Goal: Complete application form

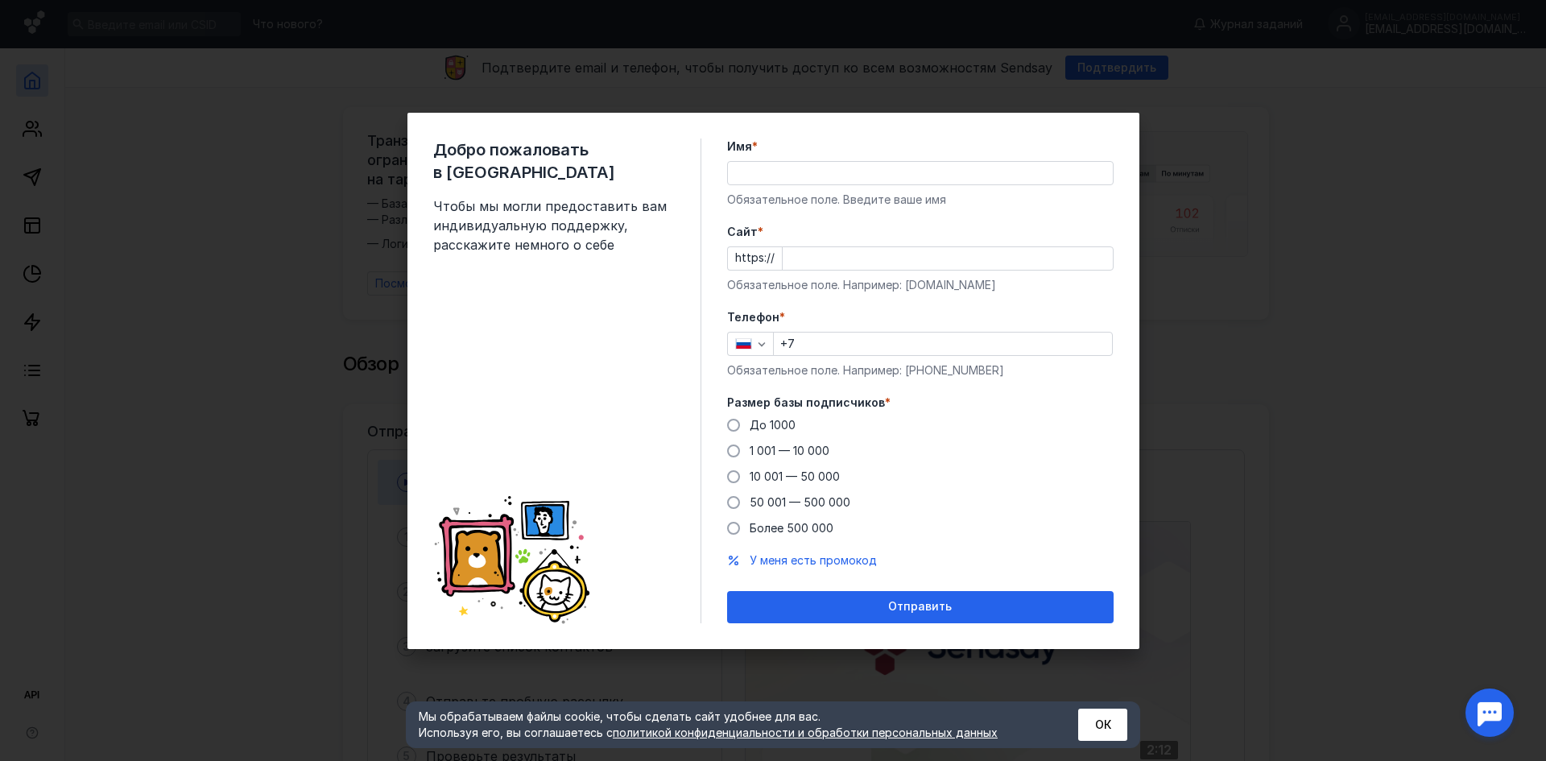
click at [785, 178] on input "Имя *" at bounding box center [920, 173] width 385 height 23
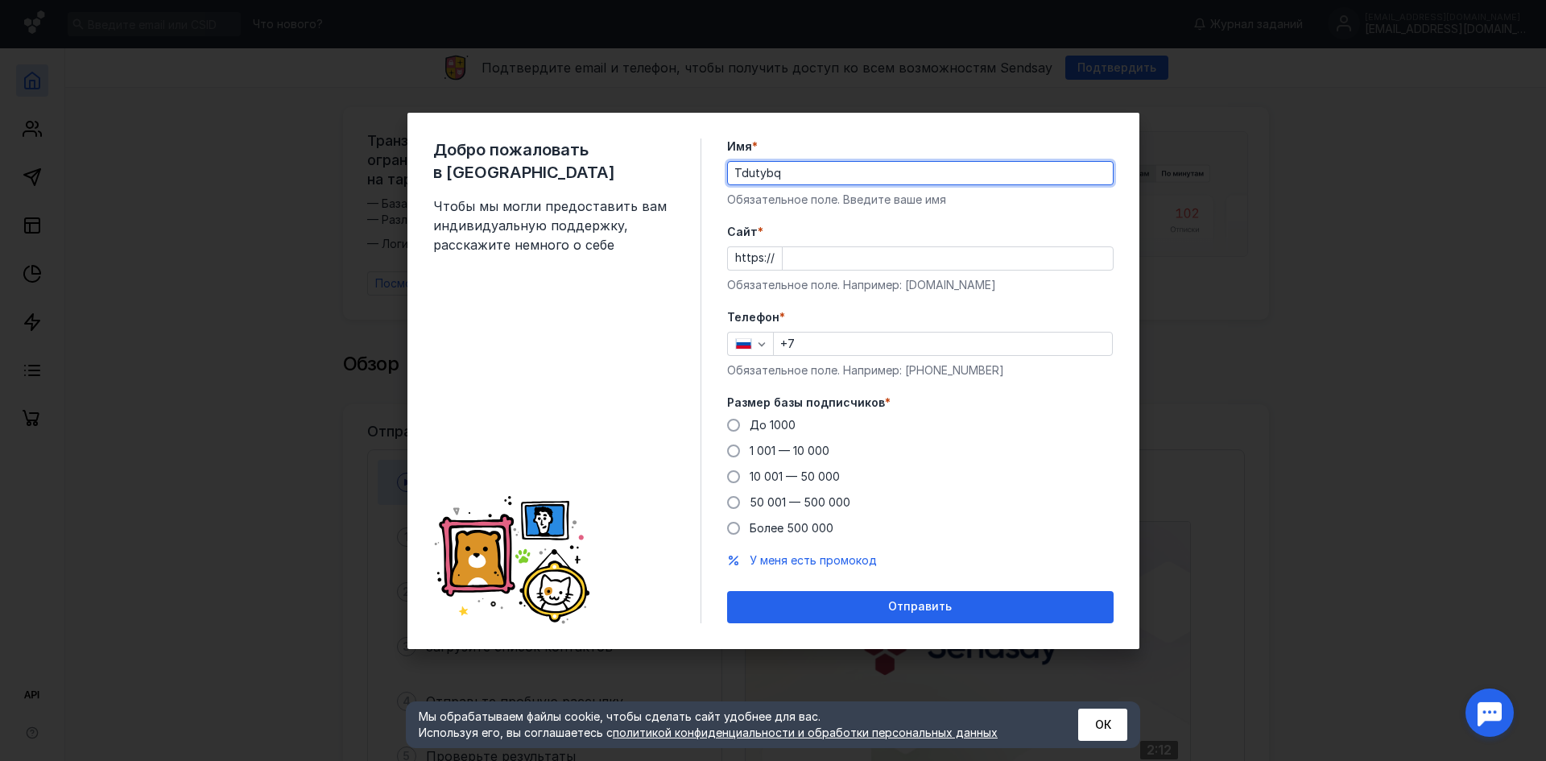
drag, startPoint x: 787, startPoint y: 171, endPoint x: 575, endPoint y: 143, distance: 214.3
click at [575, 143] on div "Добро пожаловать в Sendsay Чтобы мы могли предоставить вам индивидуальную подде…" at bounding box center [773, 381] width 732 height 536
type input "[PERSON_NAME]"
click at [813, 254] on input "Cайт *" at bounding box center [948, 258] width 330 height 23
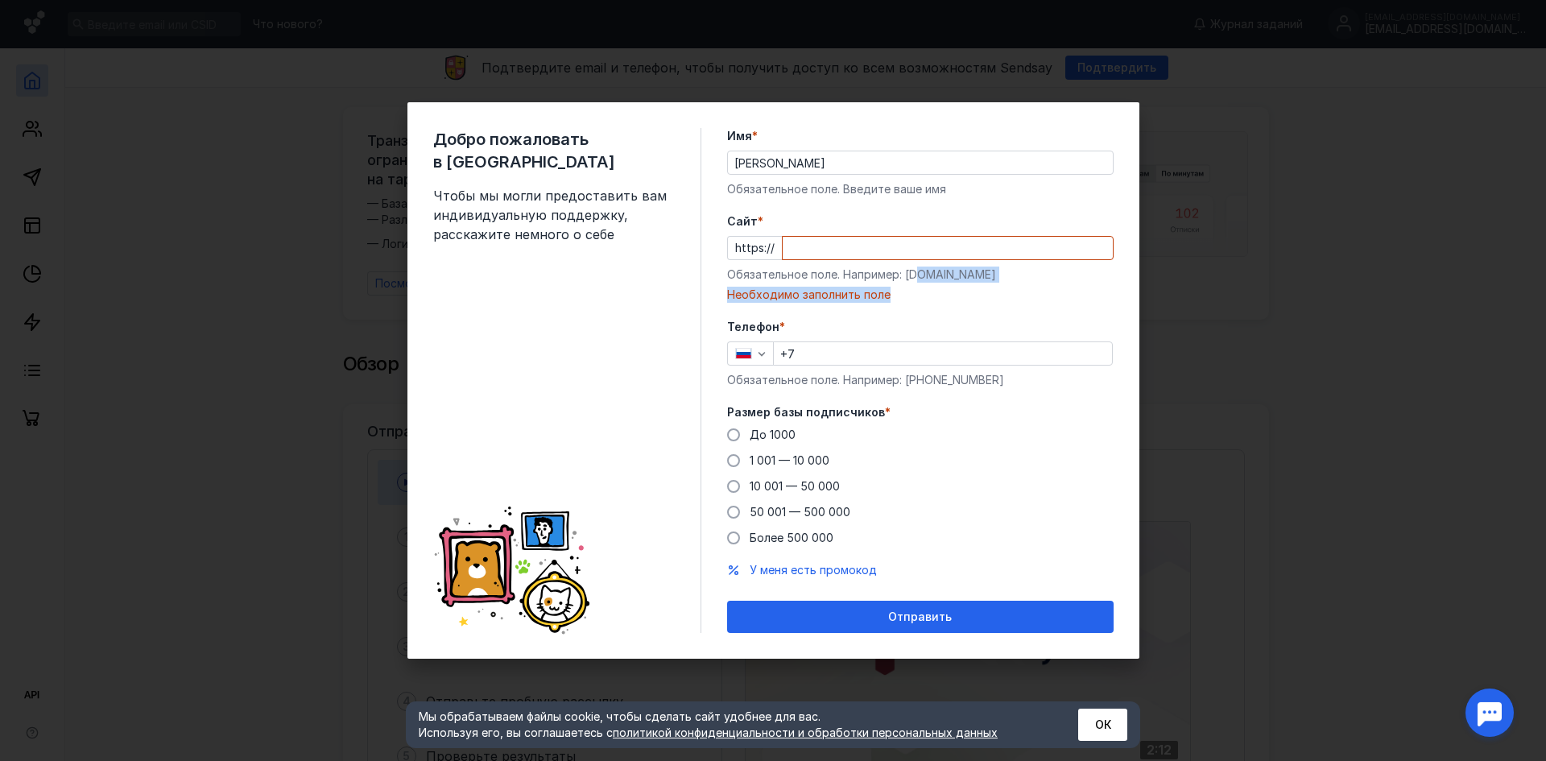
drag, startPoint x: 976, startPoint y: 287, endPoint x: 916, endPoint y: 273, distance: 61.9
click at [916, 275] on div "Обязательное поле. Например: [DOMAIN_NAME]" at bounding box center [920, 275] width 386 height 16
click at [889, 271] on div "Обязательное поле. Например: [DOMAIN_NAME]" at bounding box center [920, 275] width 386 height 16
drag, startPoint x: 903, startPoint y: 275, endPoint x: 975, endPoint y: 277, distance: 71.7
click at [975, 277] on div "Обязательное поле. Например: [DOMAIN_NAME]" at bounding box center [920, 275] width 386 height 16
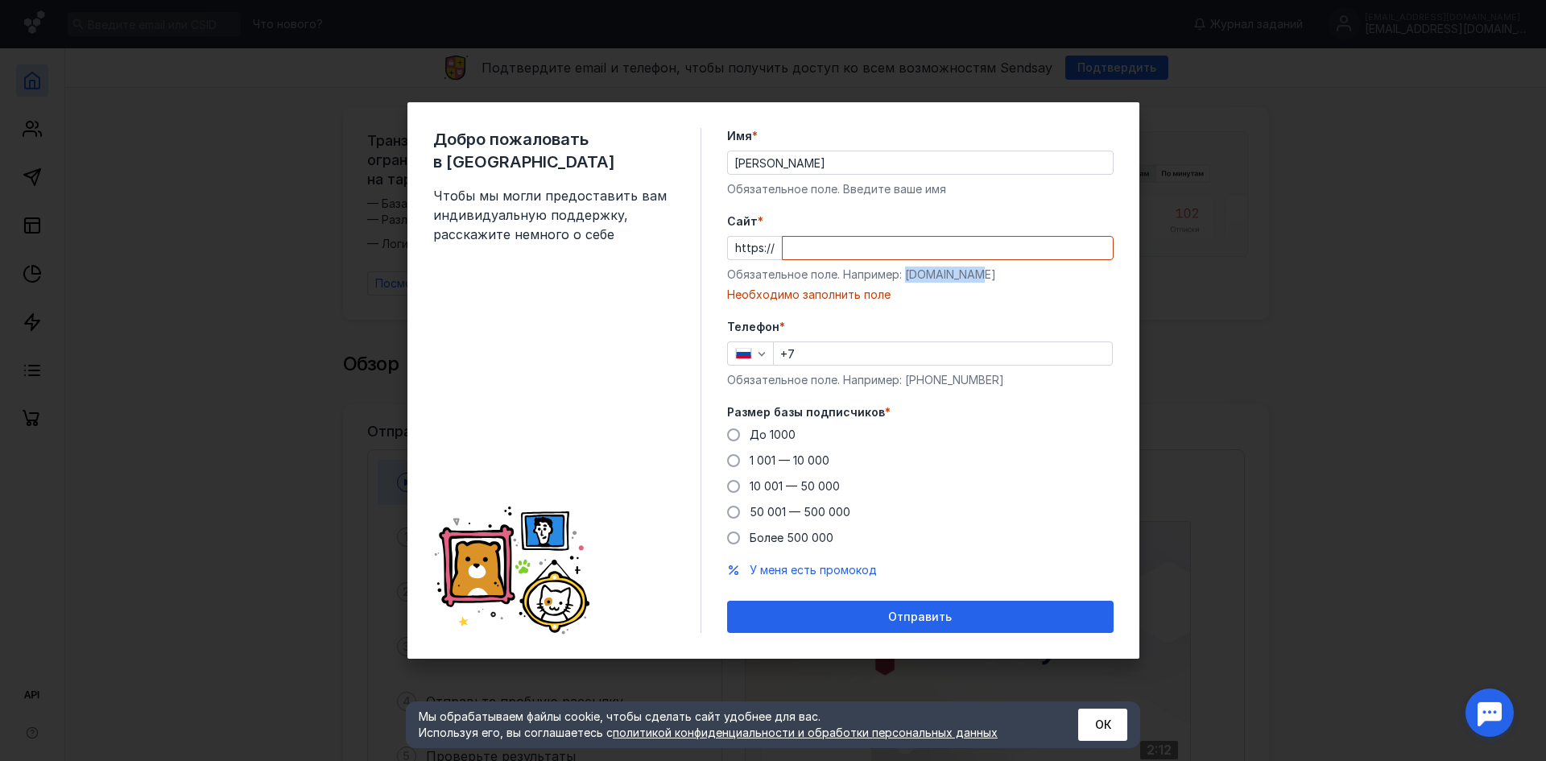
copy div "[DOMAIN_NAME]"
click at [827, 242] on input "Cайт *" at bounding box center [948, 248] width 330 height 23
paste input "[DOMAIN_NAME]"
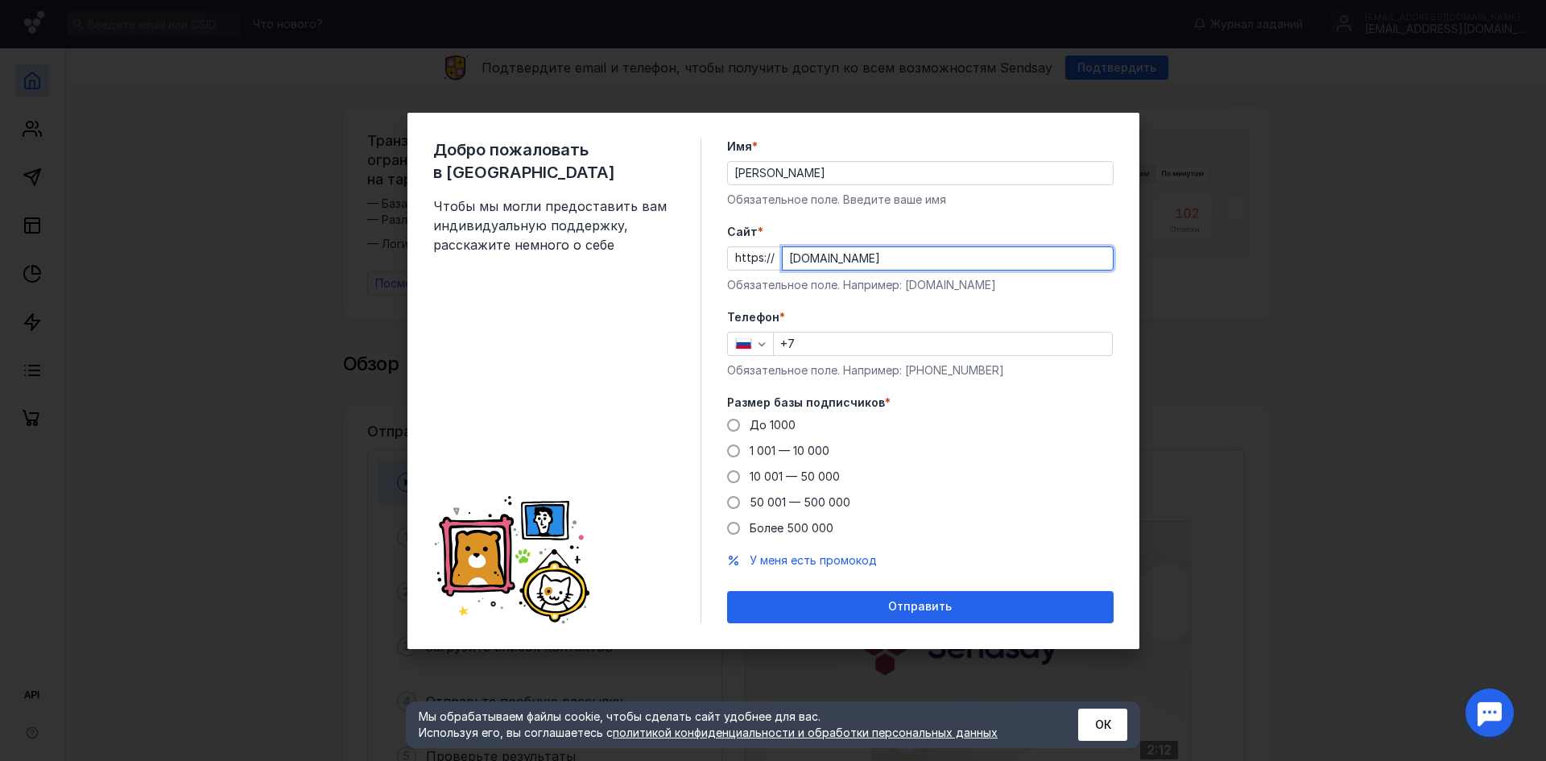
type input "[DOMAIN_NAME]"
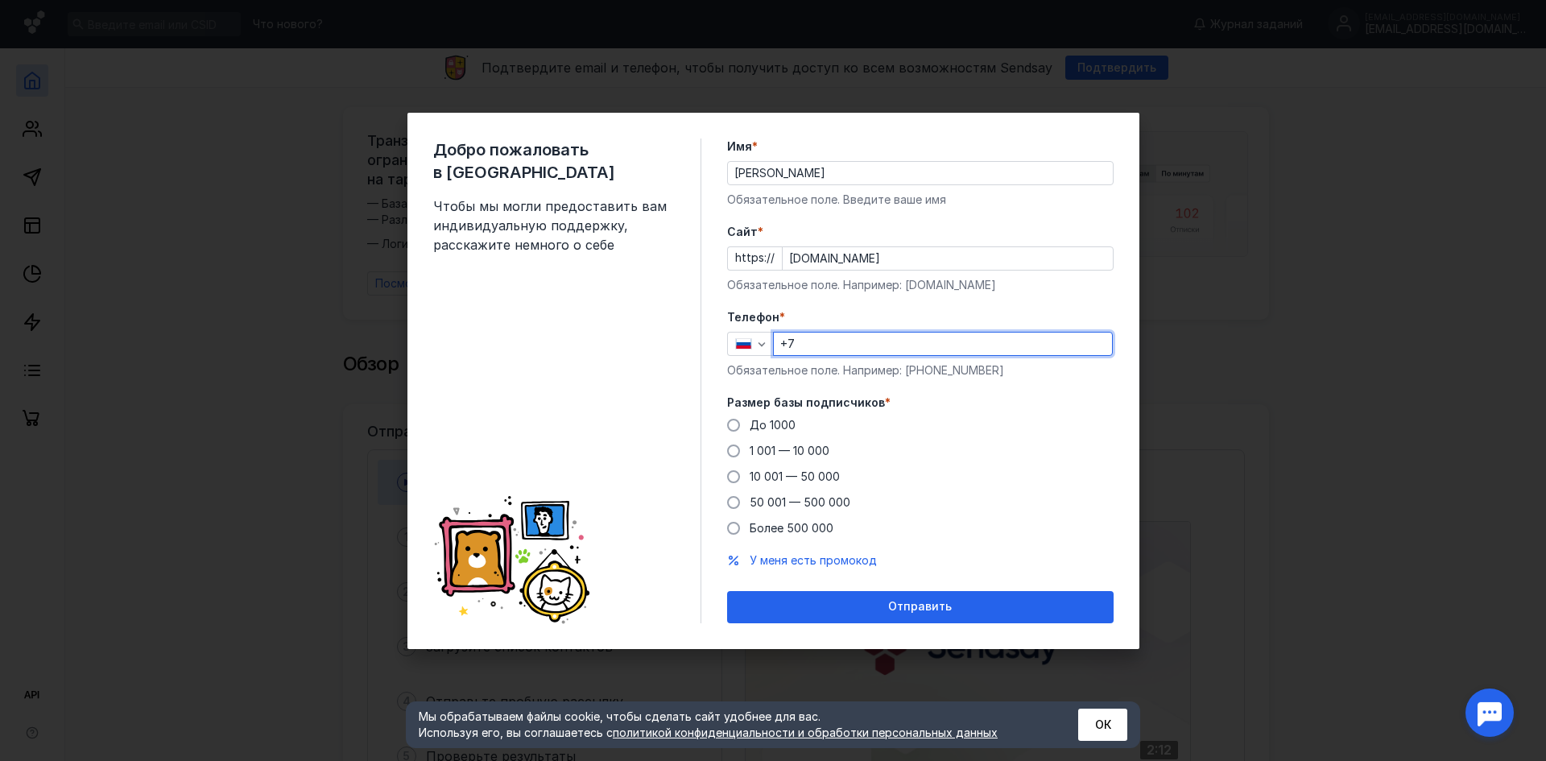
click at [823, 345] on input "+7" at bounding box center [943, 344] width 338 height 23
type input "[PHONE_NUMBER]"
click at [734, 423] on span at bounding box center [733, 425] width 13 height 13
click at [0, 0] on input "До 1000" at bounding box center [0, 0] width 0 height 0
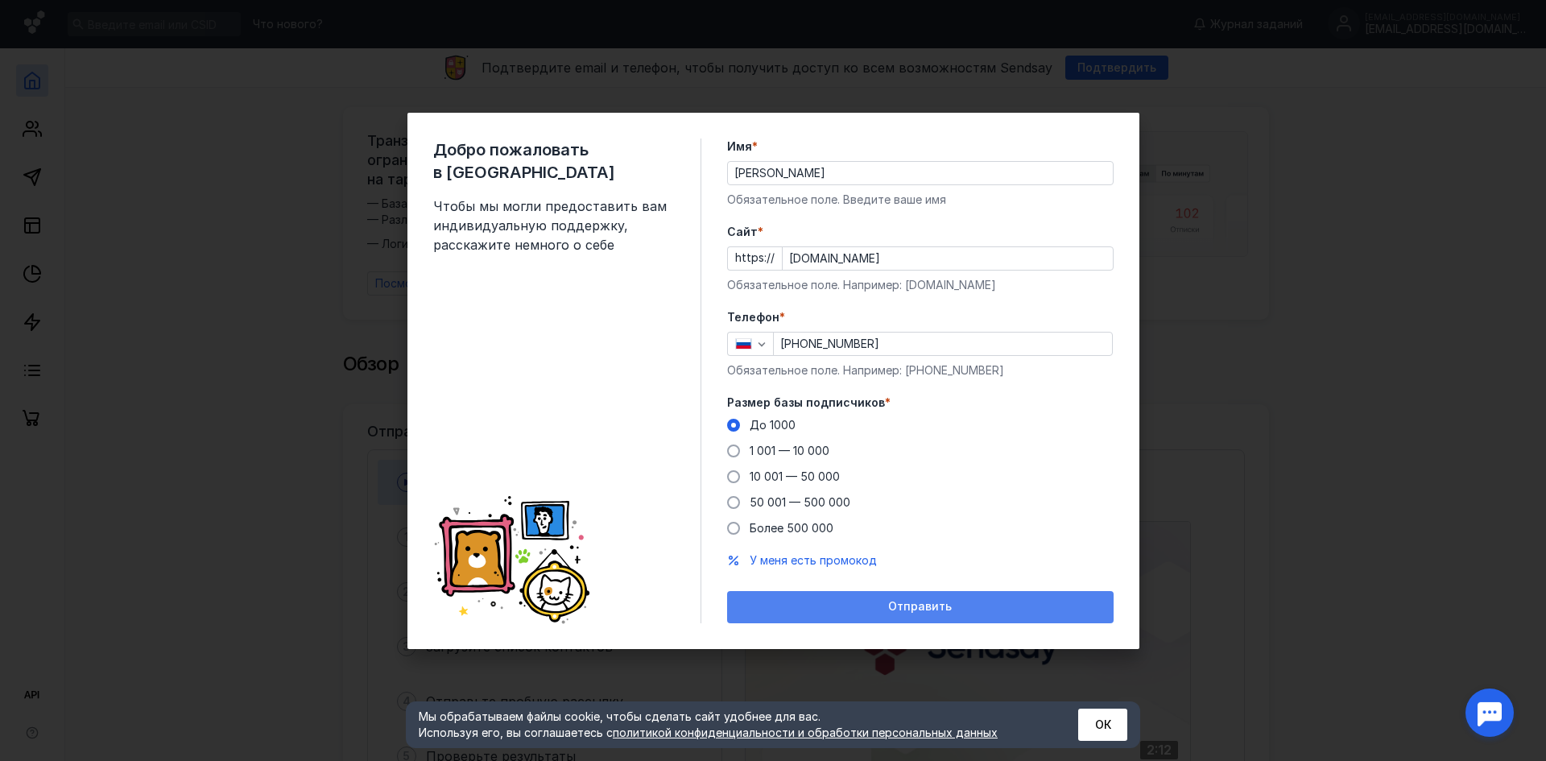
click at [954, 606] on div "Отправить" at bounding box center [920, 607] width 370 height 14
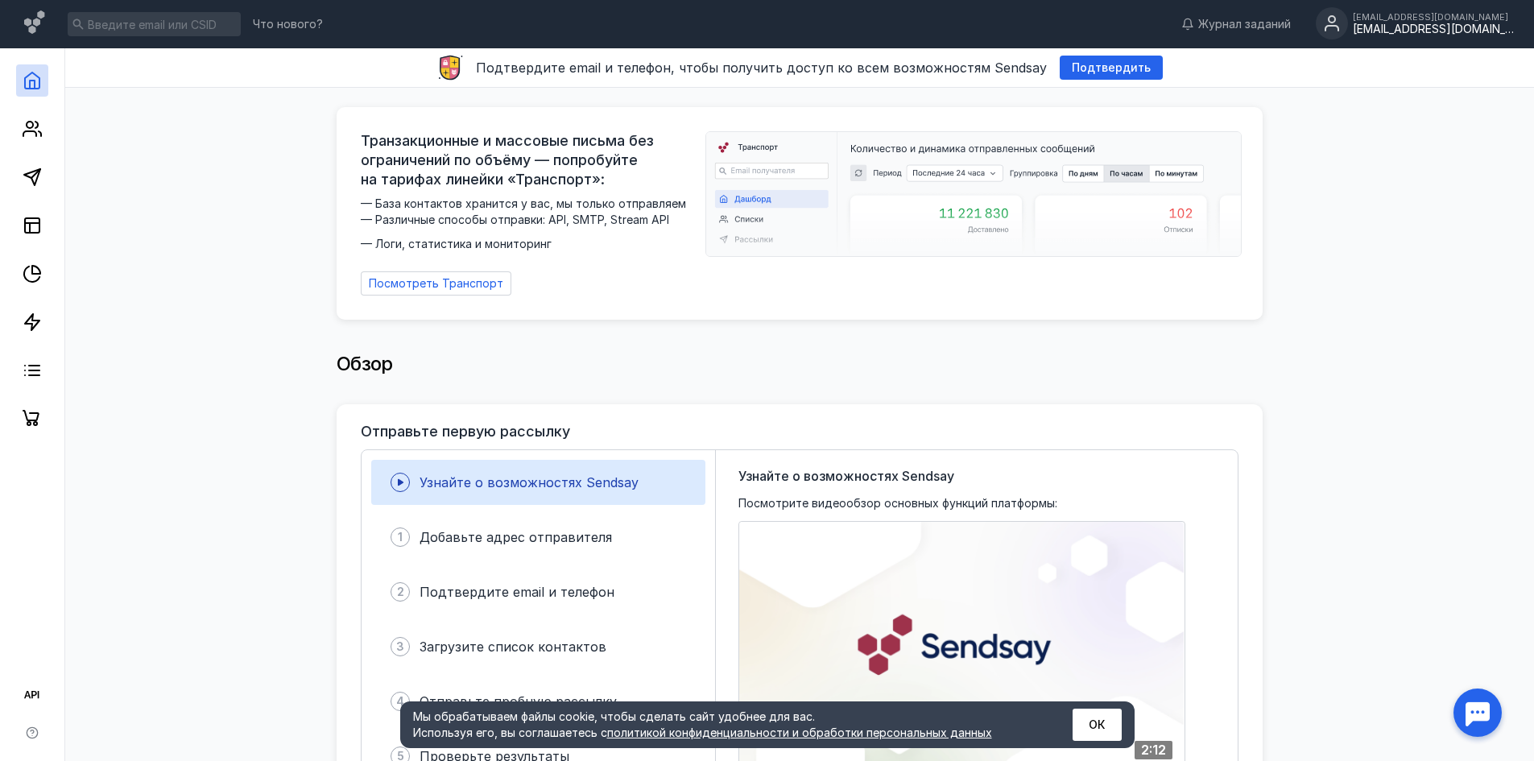
click at [1389, 27] on div "[EMAIL_ADDRESS][DOMAIN_NAME]" at bounding box center [1433, 30] width 161 height 14
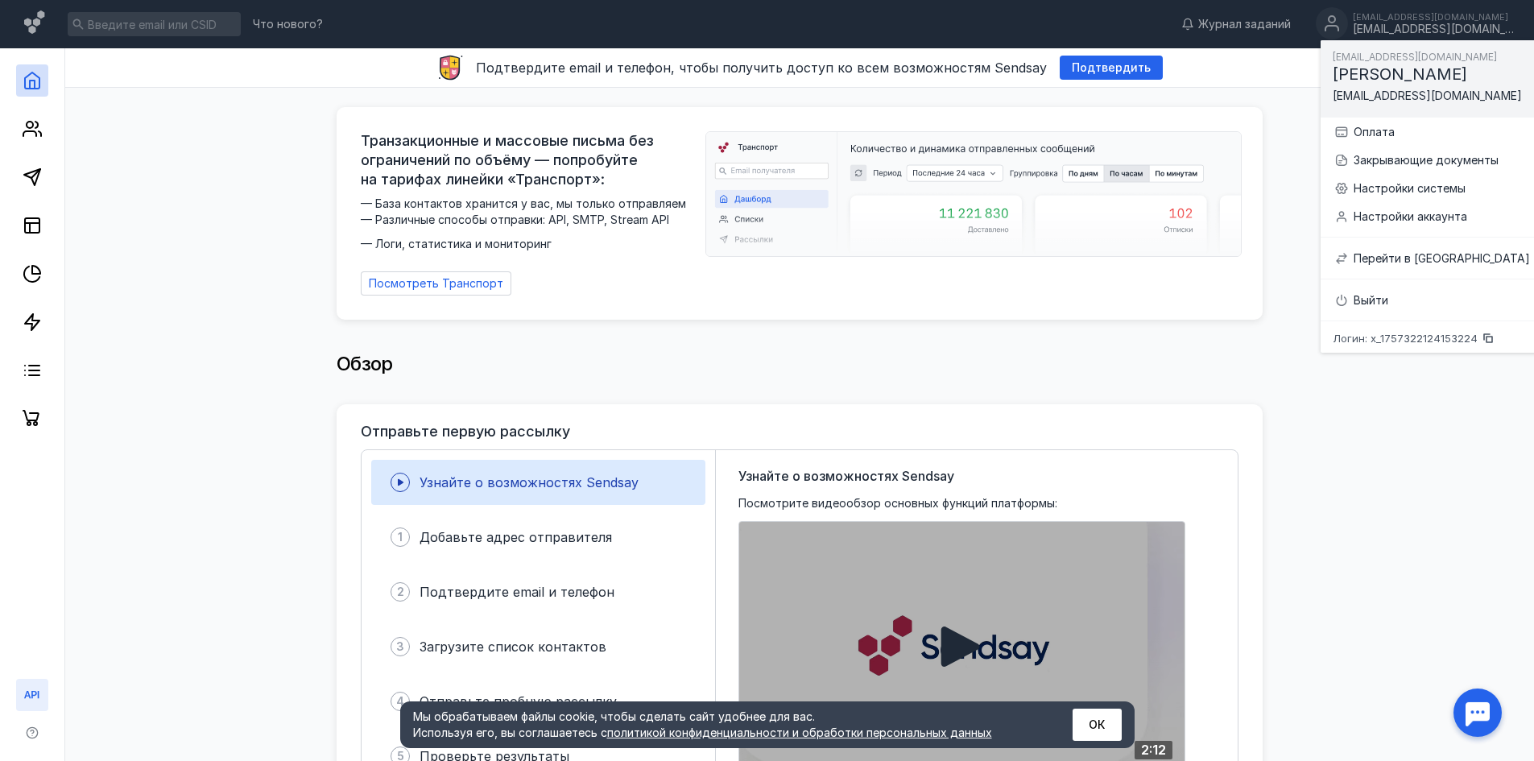
click at [25, 692] on icon at bounding box center [32, 694] width 19 height 19
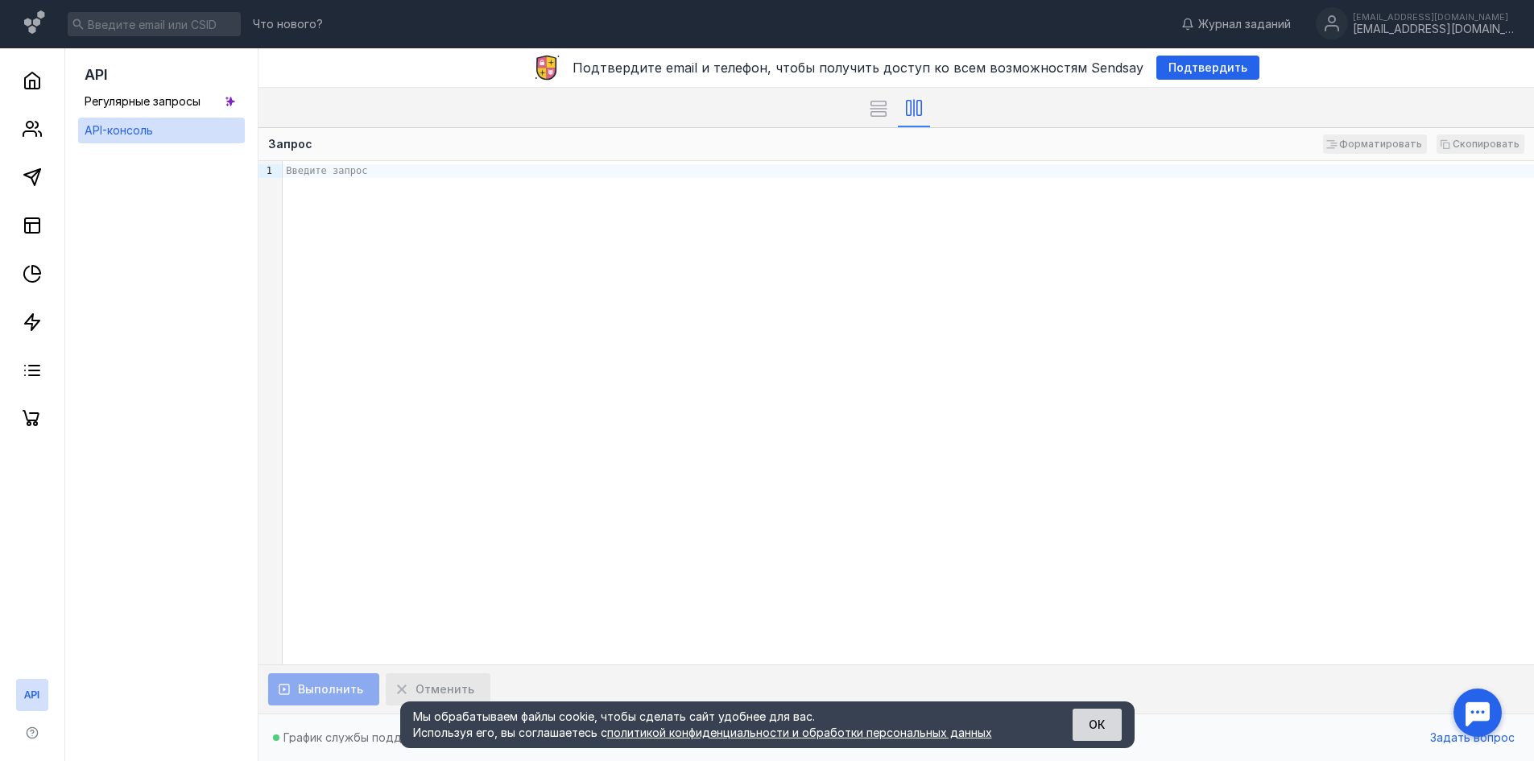
click at [1099, 725] on button "ОК" at bounding box center [1097, 725] width 49 height 32
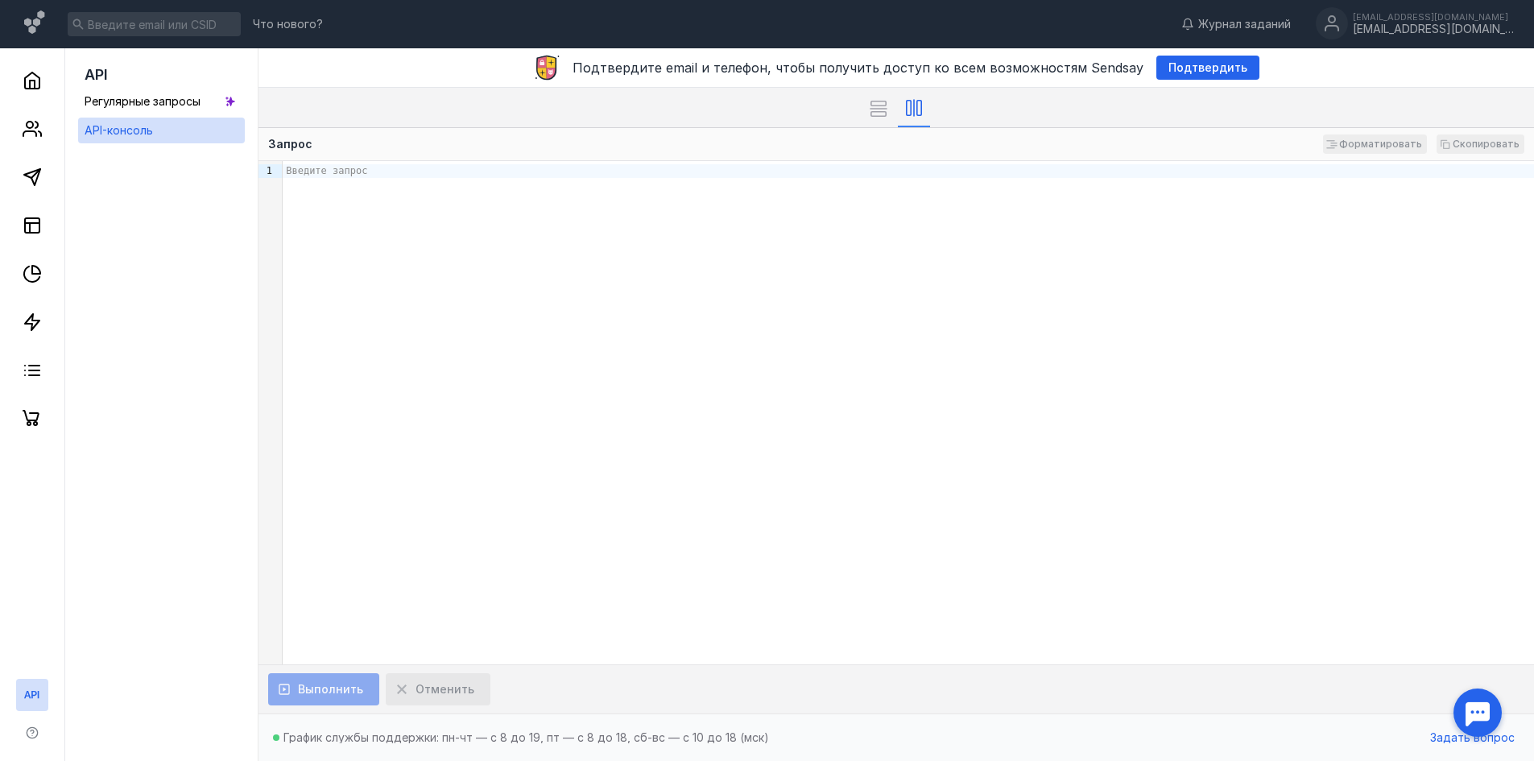
click at [1374, 143] on div "Форматировать Скопировать" at bounding box center [1423, 143] width 201 height 19
click at [1354, 235] on div "Введите запрос" at bounding box center [908, 412] width 1251 height 503
click at [183, 101] on span "Регулярные запросы" at bounding box center [143, 101] width 116 height 14
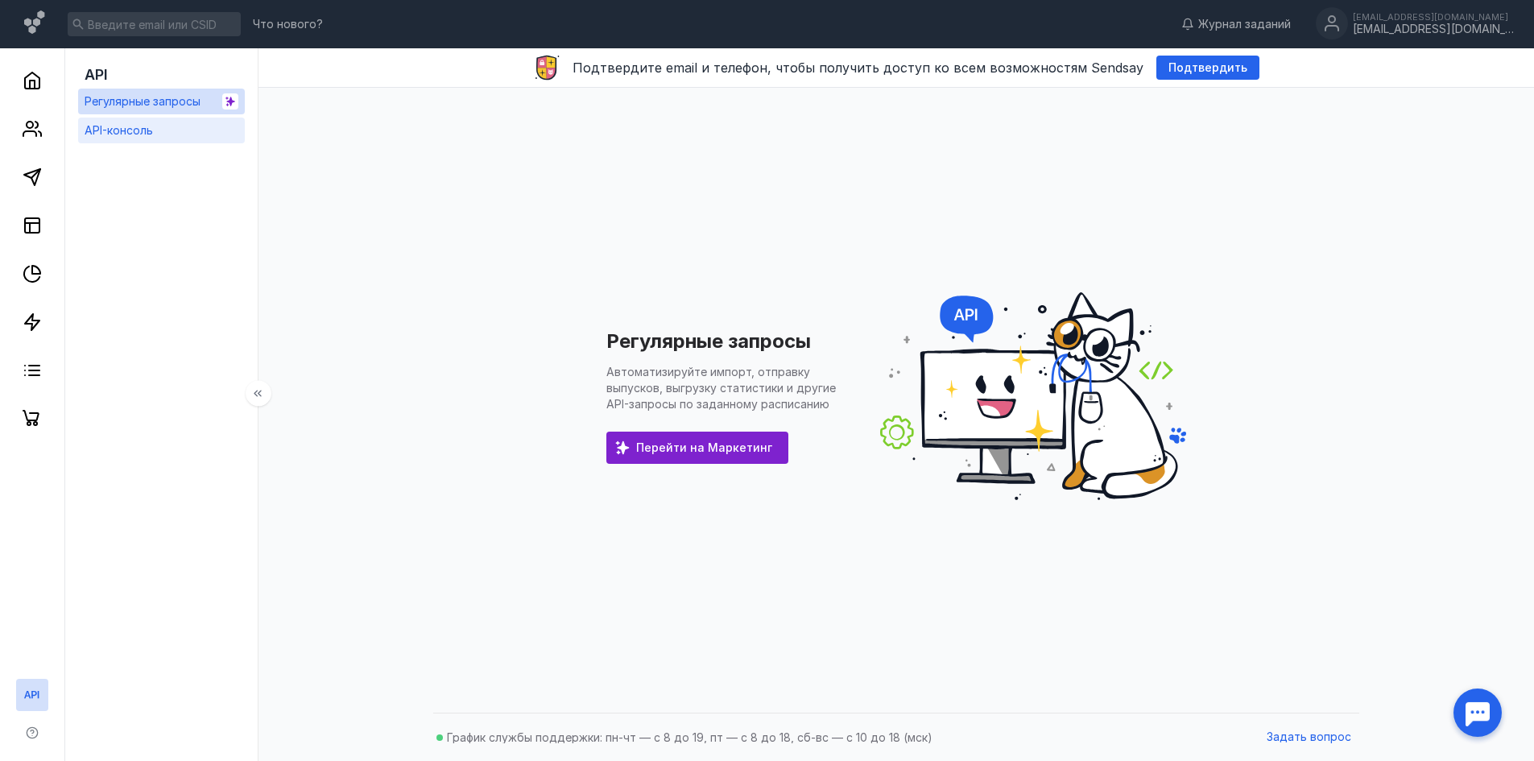
click at [178, 123] on link "API-консоль" at bounding box center [161, 131] width 167 height 26
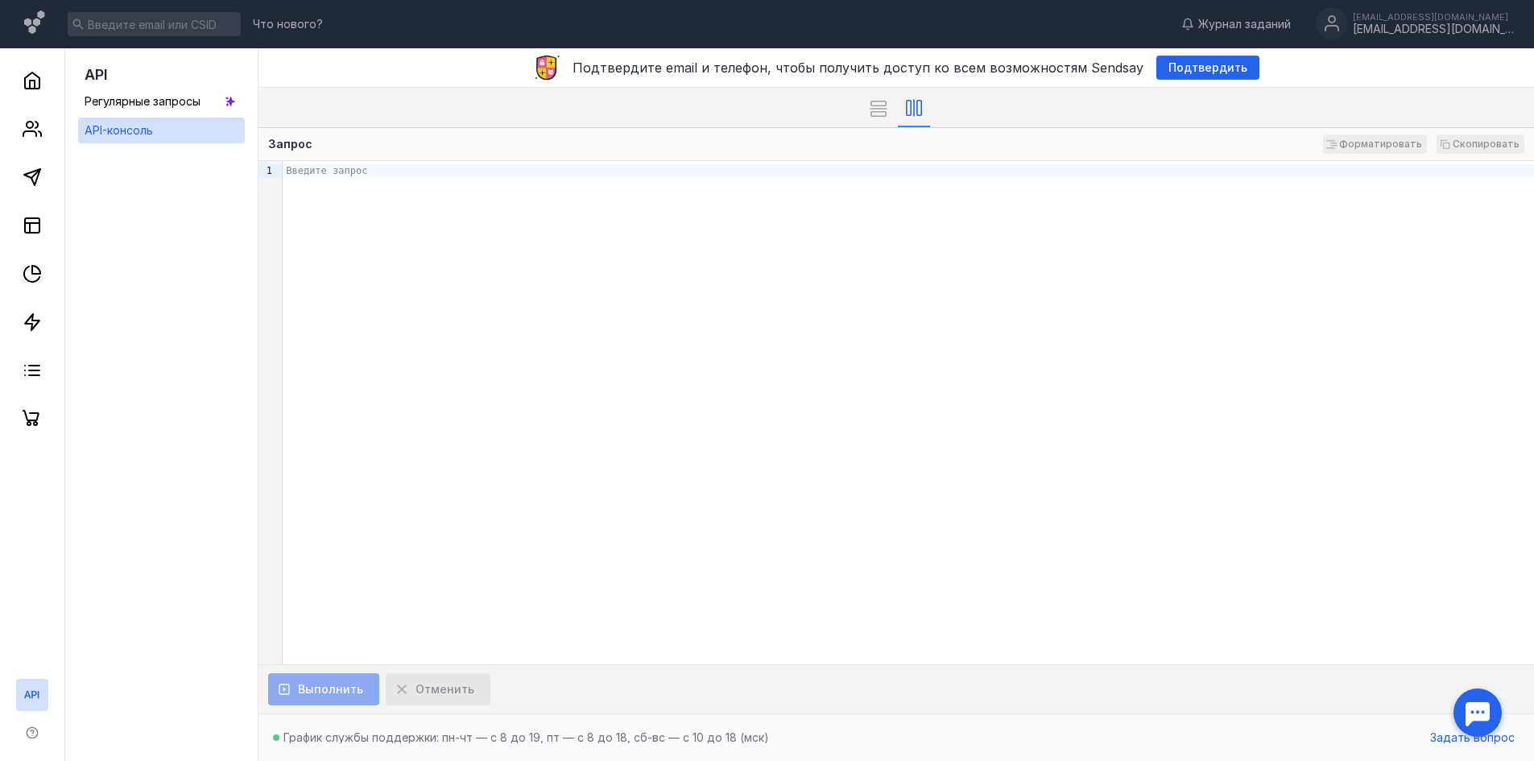
click at [1031, 359] on div "Введите запрос" at bounding box center [908, 412] width 1251 height 503
